Goal: Navigation & Orientation: Find specific page/section

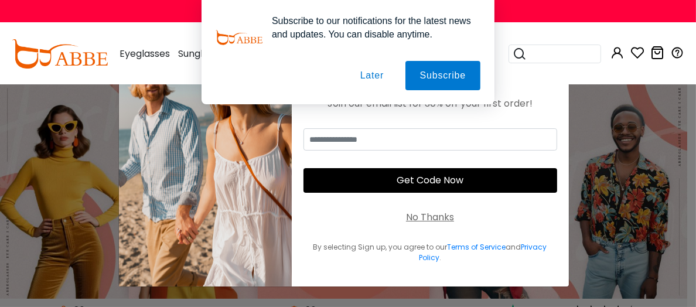
click at [370, 79] on button "Later" at bounding box center [372, 75] width 53 height 29
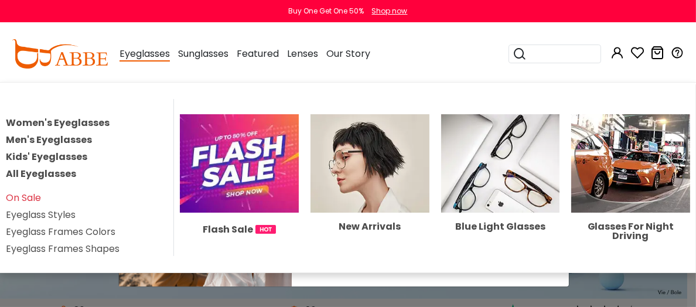
click at [98, 127] on link "Women's Eyeglasses" at bounding box center [58, 122] width 104 height 13
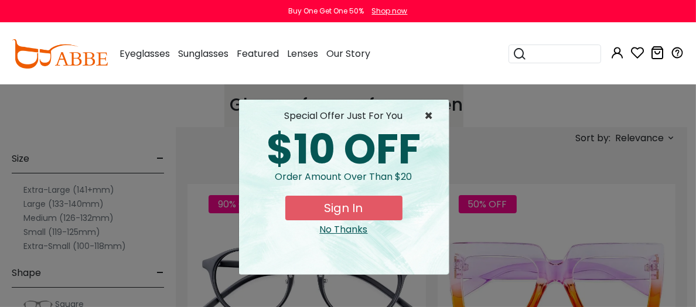
click at [425, 119] on span "×" at bounding box center [432, 116] width 15 height 14
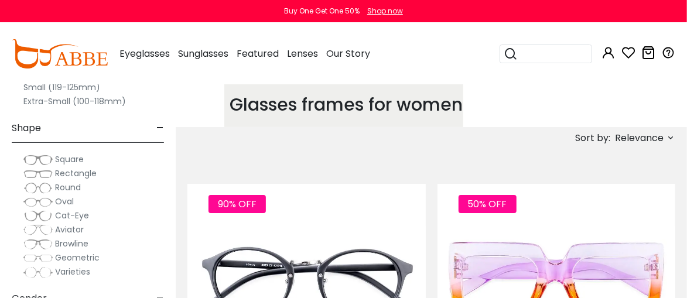
scroll to position [176, 0]
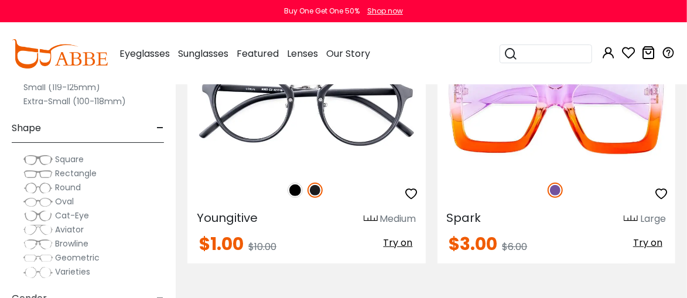
click at [76, 176] on span "Rectangle" at bounding box center [76, 173] width 42 height 12
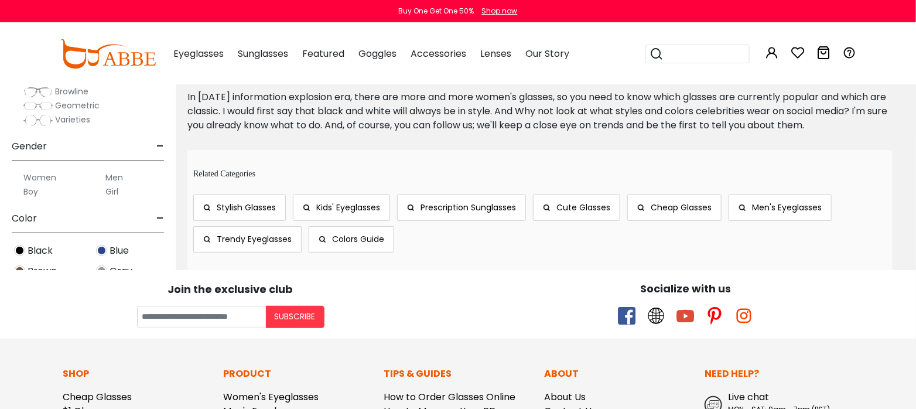
scroll to position [6500, 0]
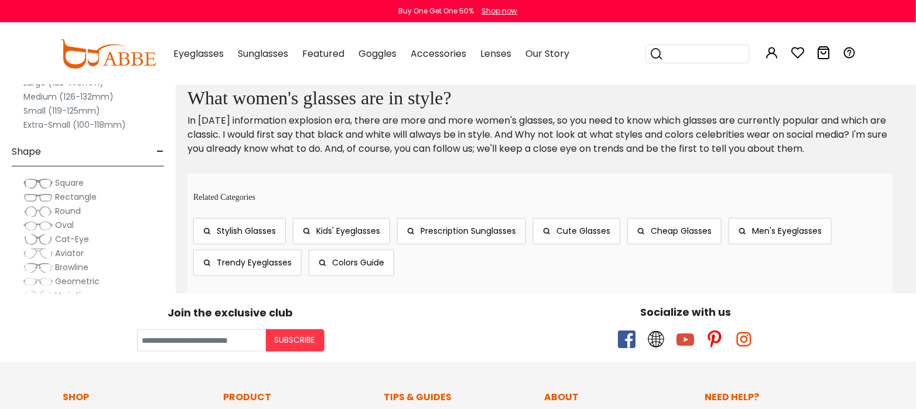
scroll to position [6535, 0]
